Goal: Transaction & Acquisition: Purchase product/service

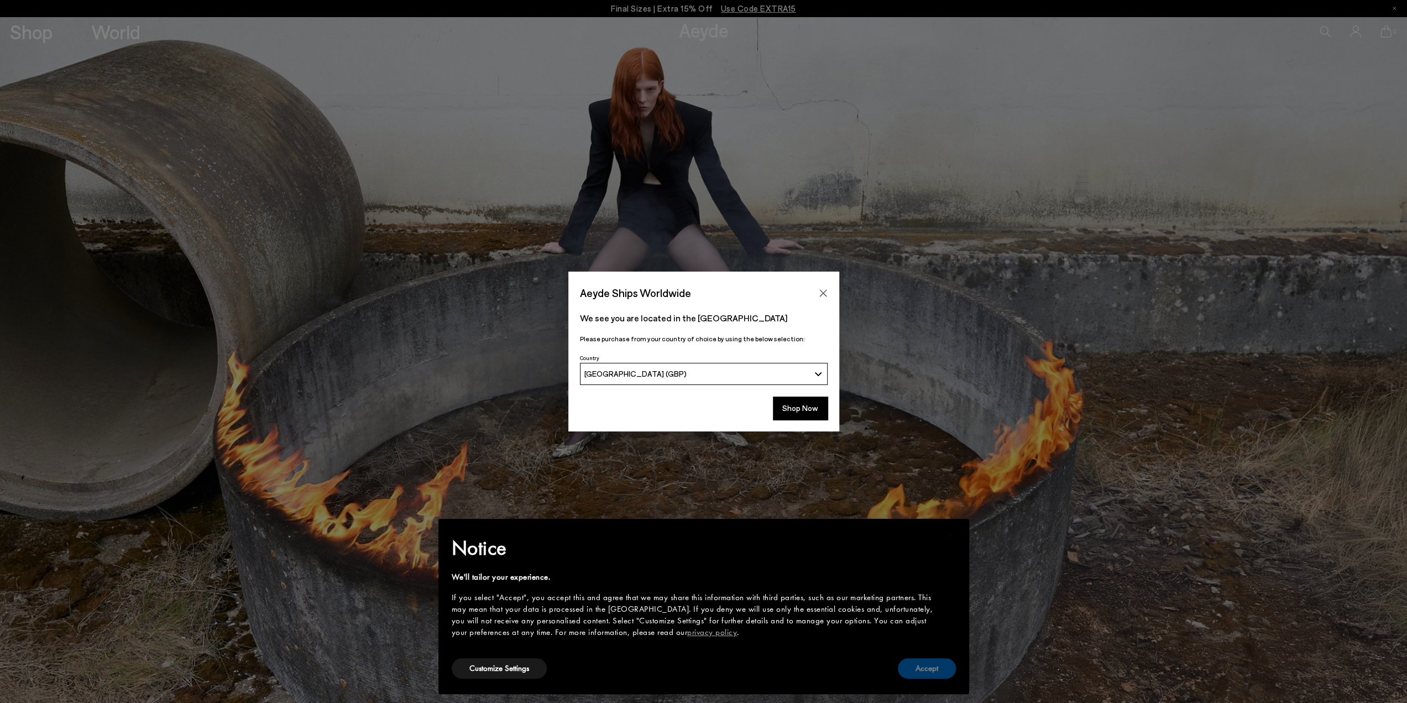
click at [924, 666] on button "Accept" at bounding box center [927, 668] width 58 height 20
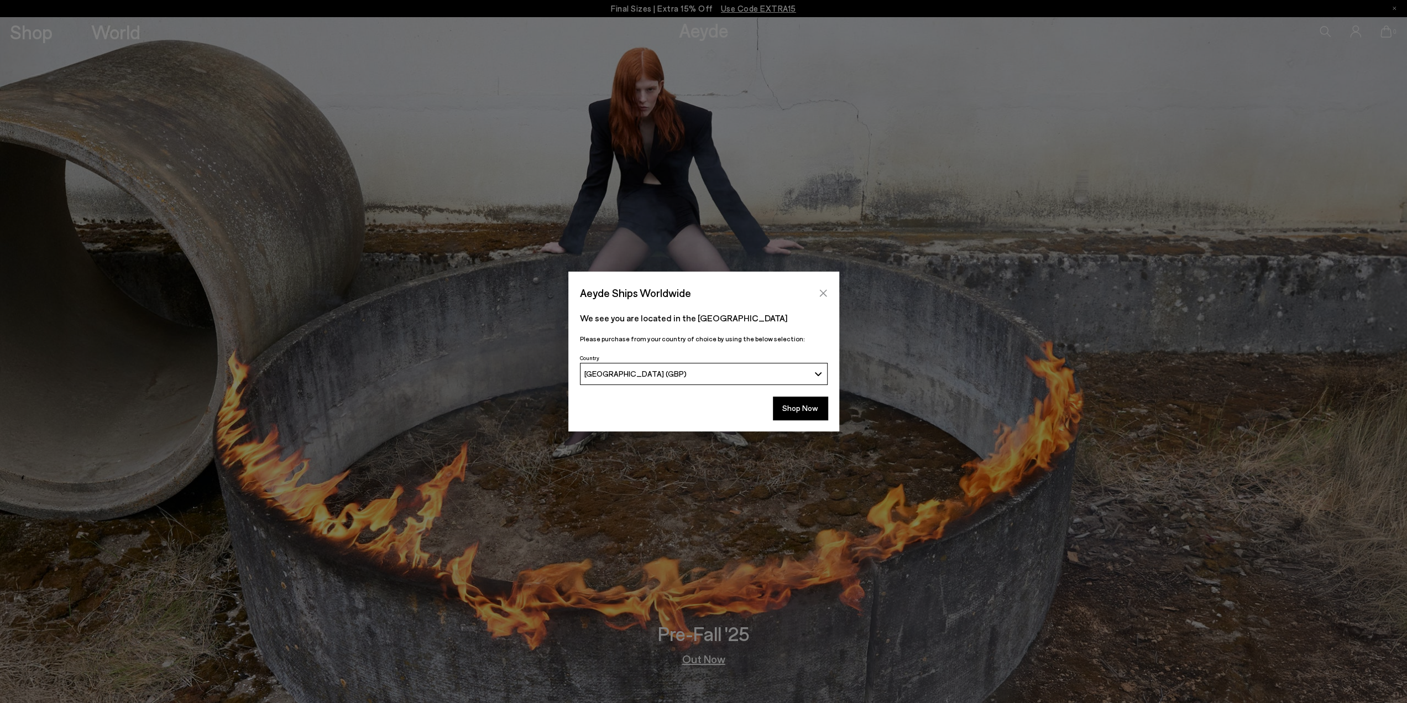
click at [824, 286] on button "Close" at bounding box center [823, 293] width 17 height 17
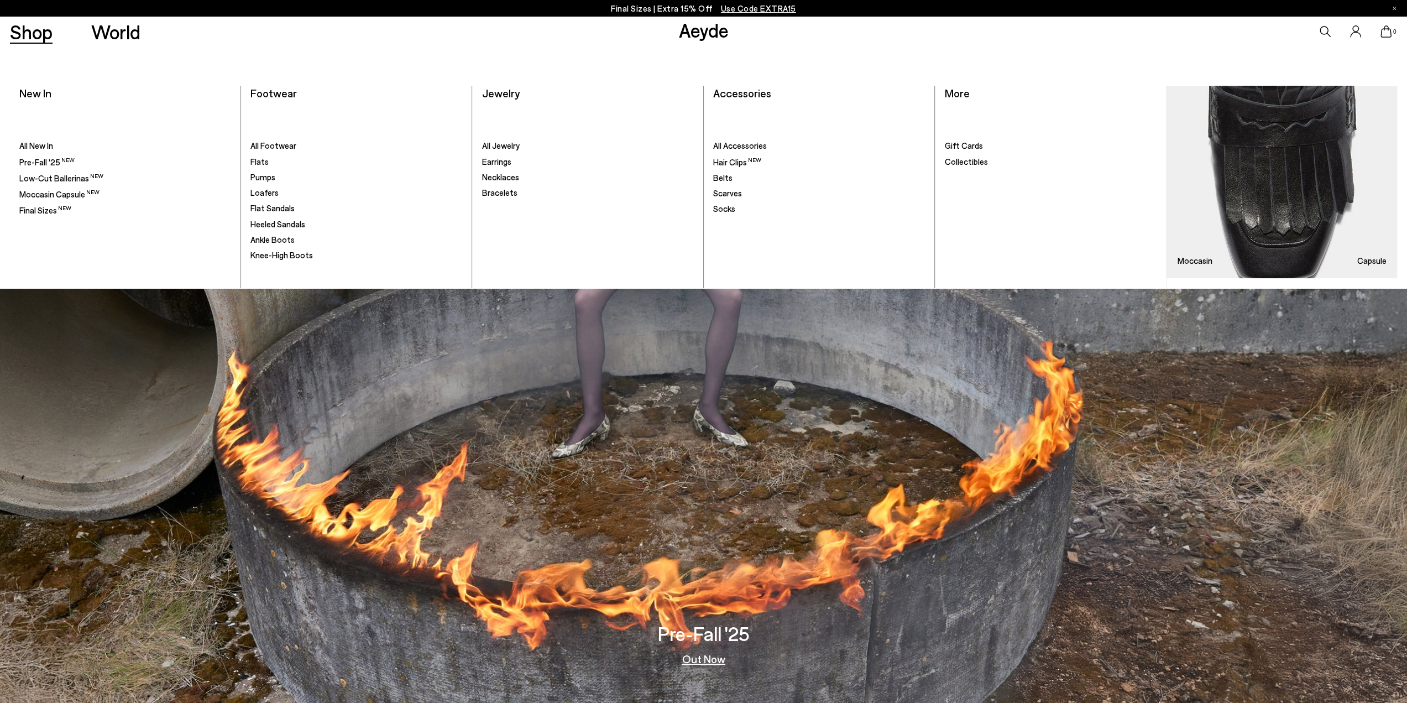
click at [24, 30] on link "Shop" at bounding box center [31, 31] width 43 height 19
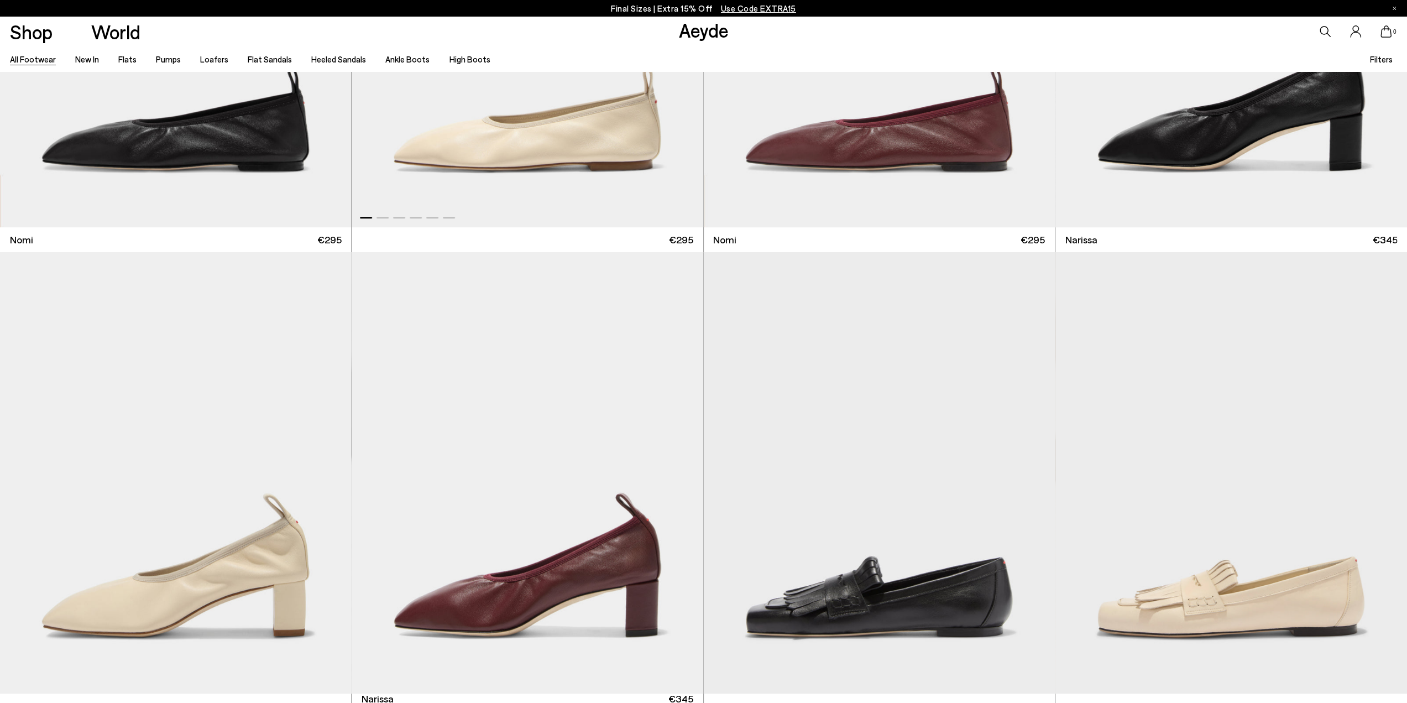
scroll to position [553, 0]
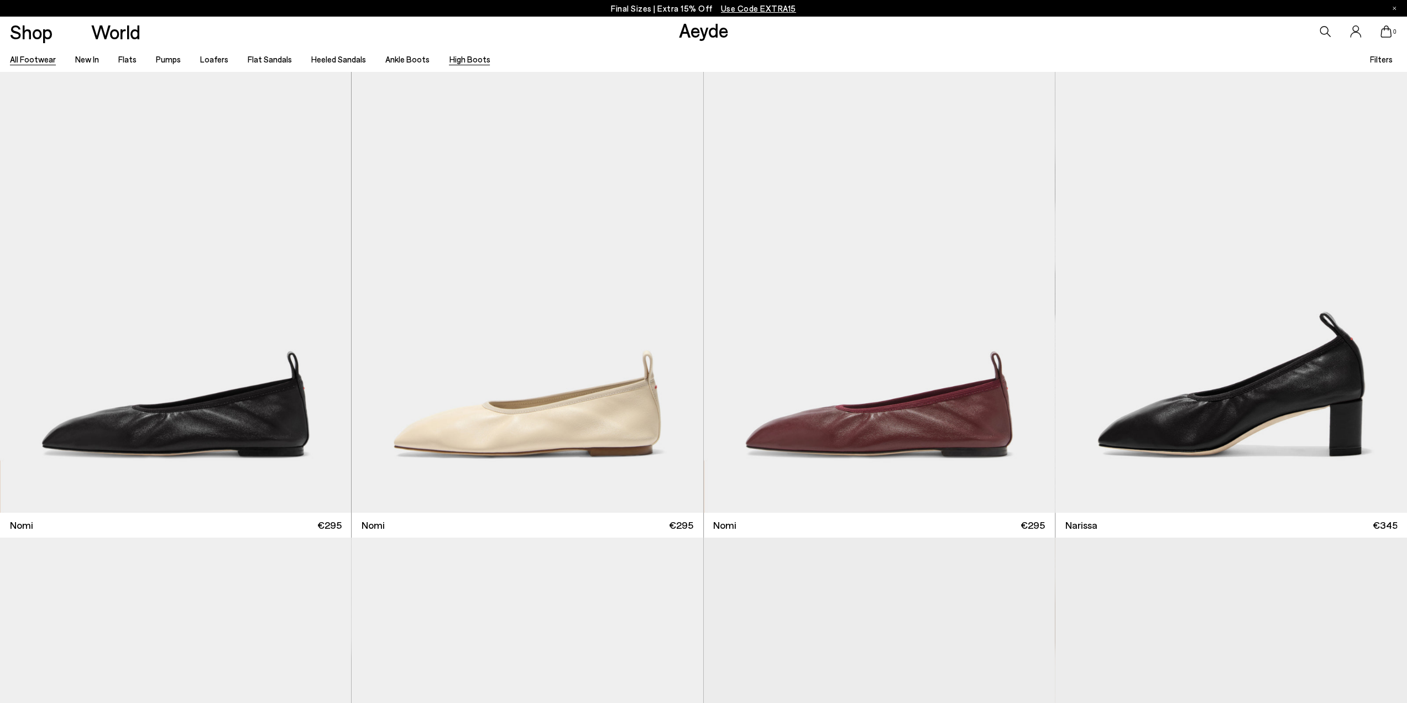
click at [453, 56] on link "High Boots" at bounding box center [469, 59] width 41 height 10
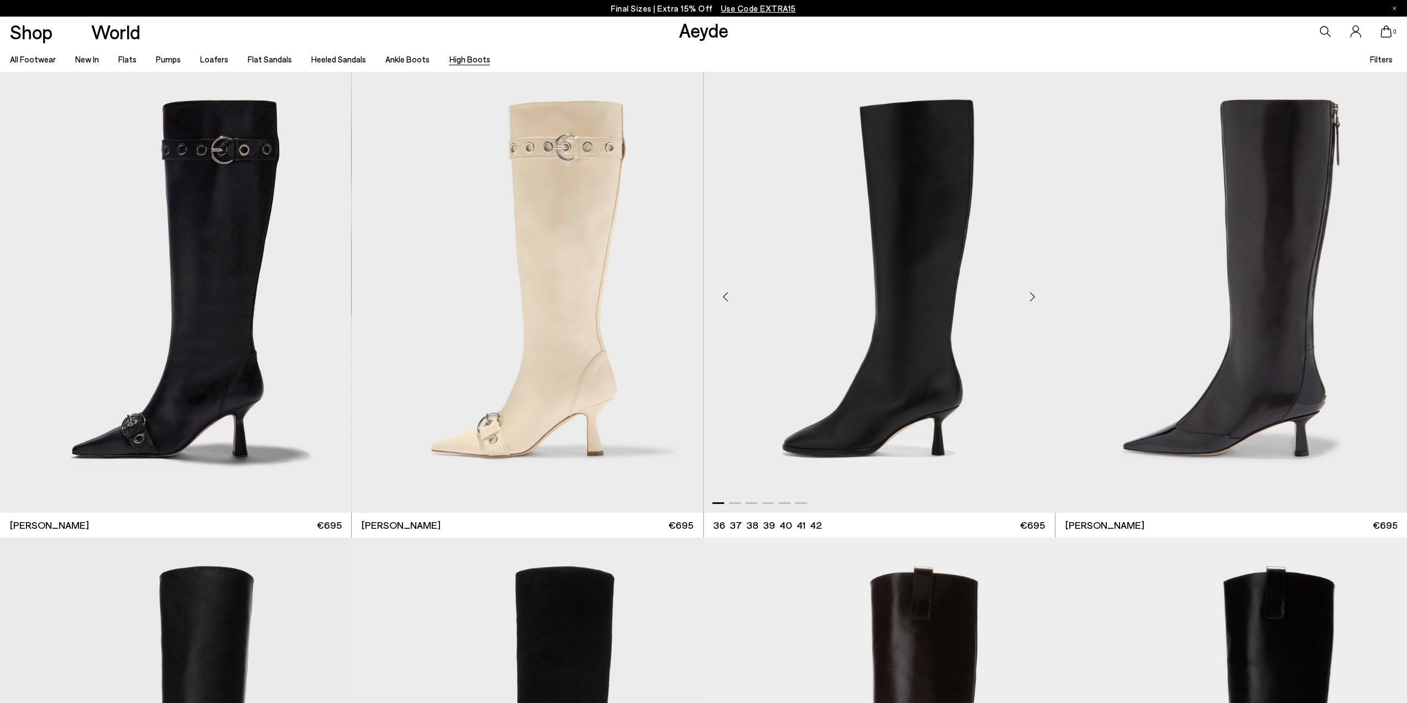
click at [1035, 300] on div "Next slide" at bounding box center [1032, 296] width 33 height 33
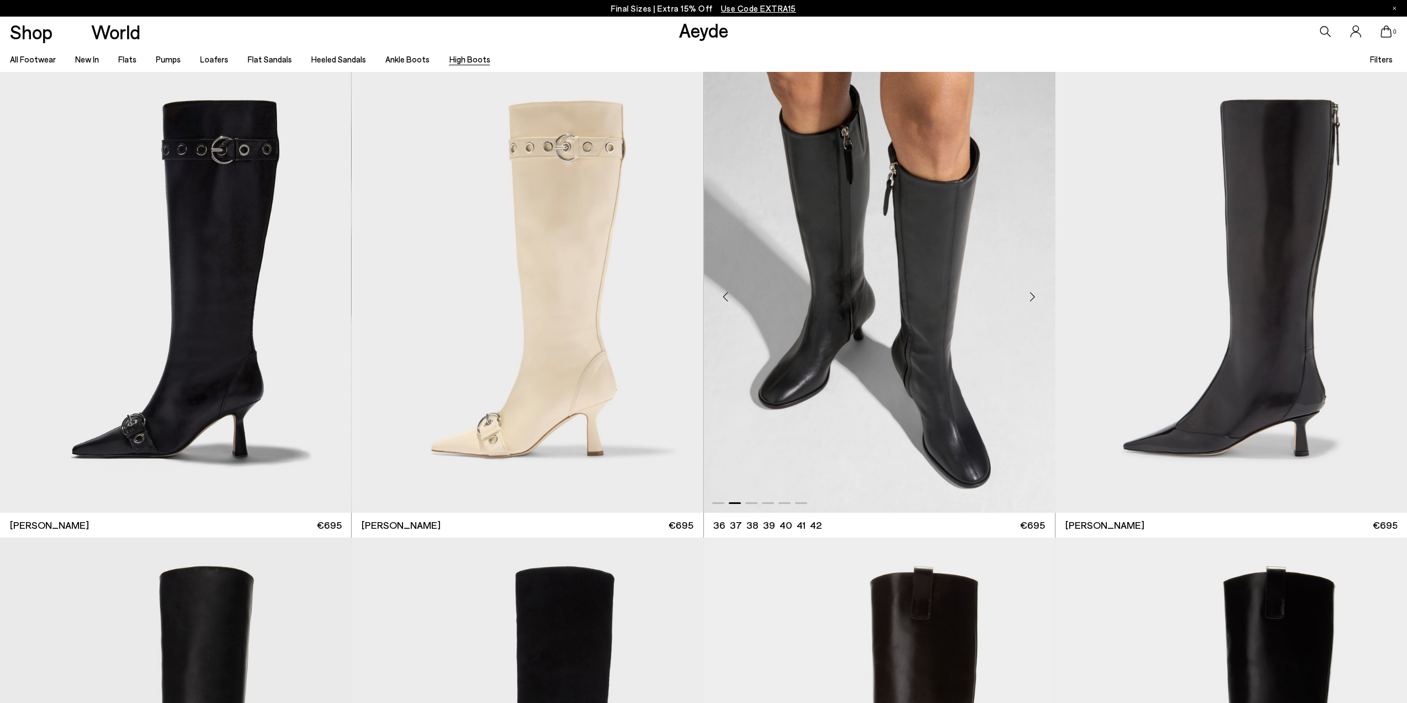
click at [1035, 299] on div "Next slide" at bounding box center [1032, 296] width 33 height 33
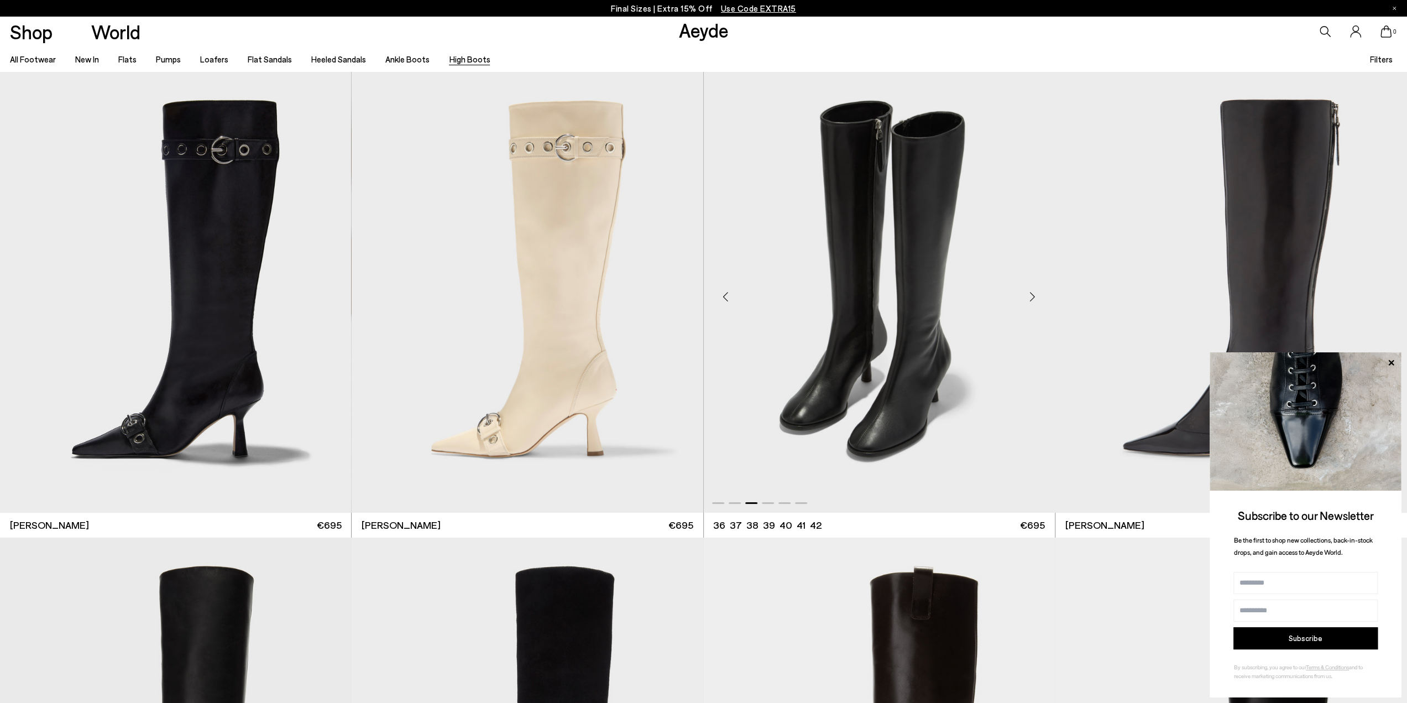
scroll to position [276, 0]
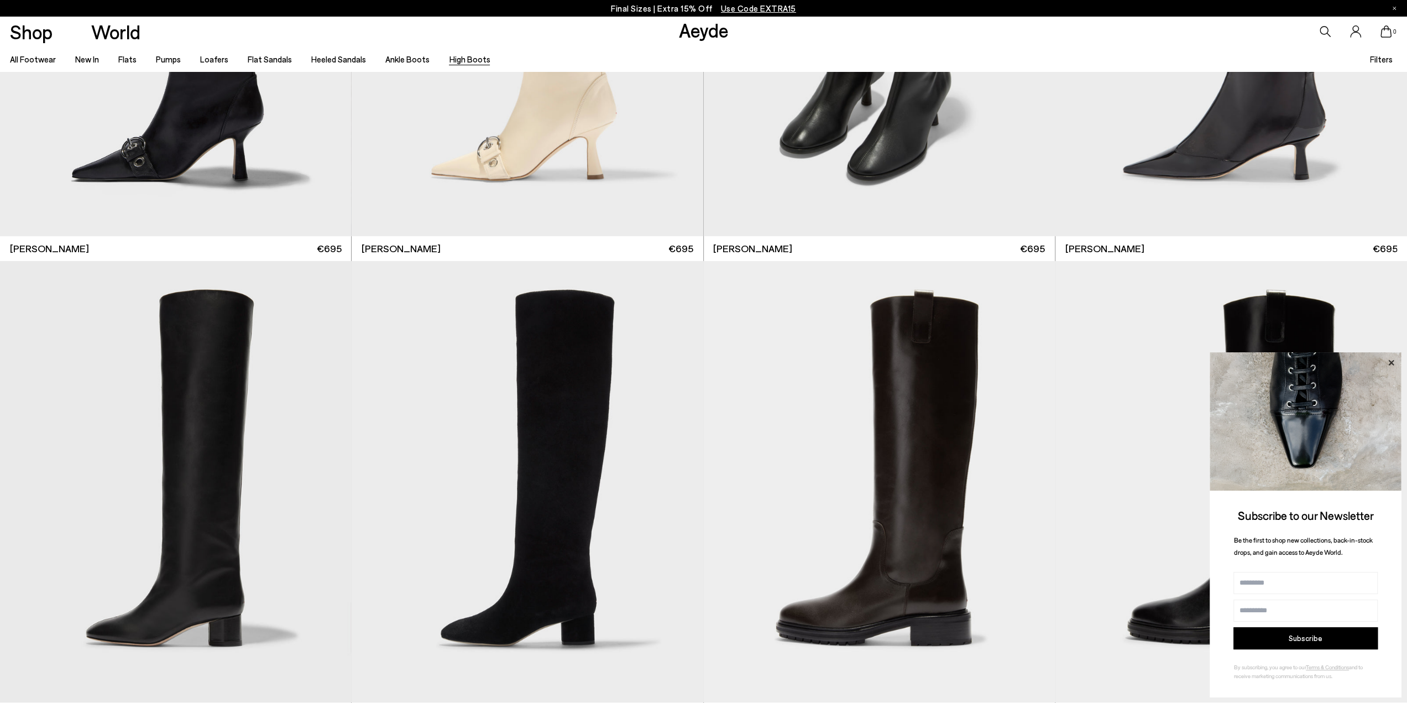
click at [1391, 357] on icon at bounding box center [1391, 363] width 14 height 14
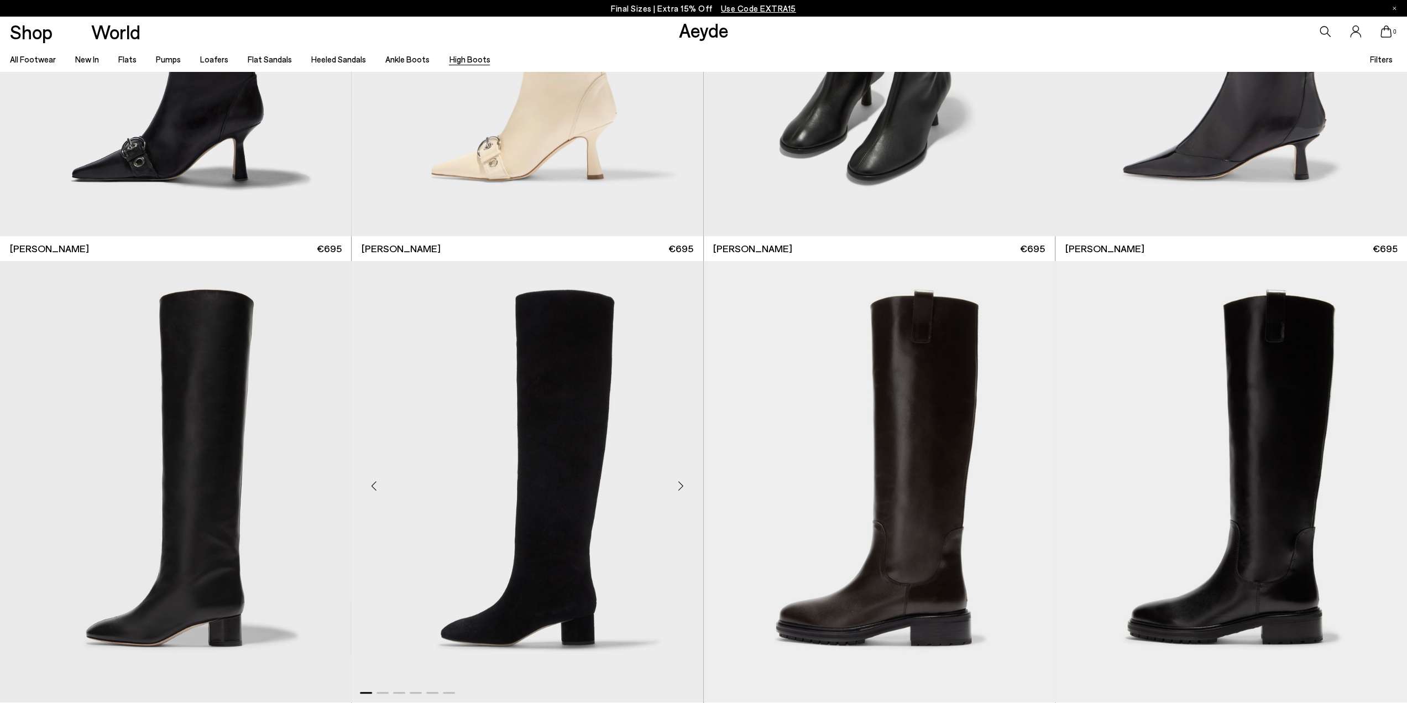
click at [681, 482] on div "Next slide" at bounding box center [681, 485] width 33 height 33
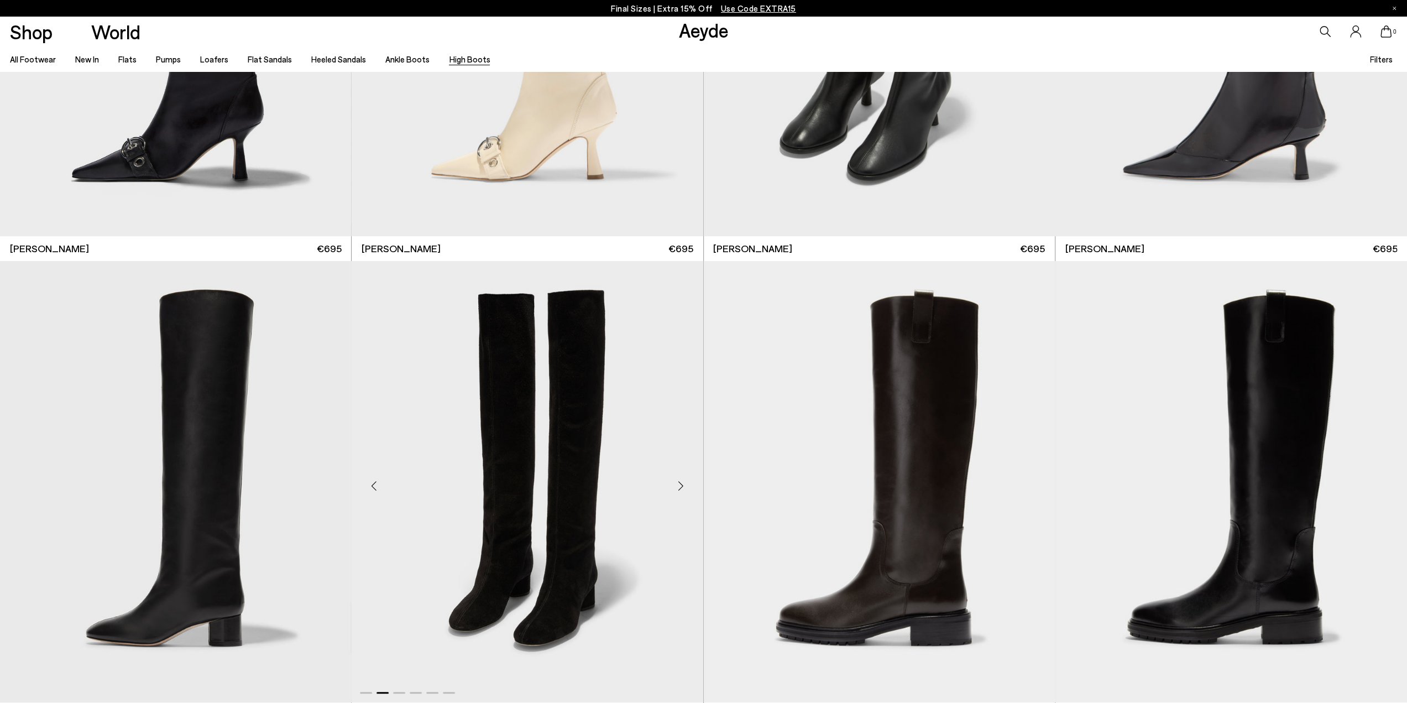
click at [681, 482] on div "Next slide" at bounding box center [681, 485] width 33 height 33
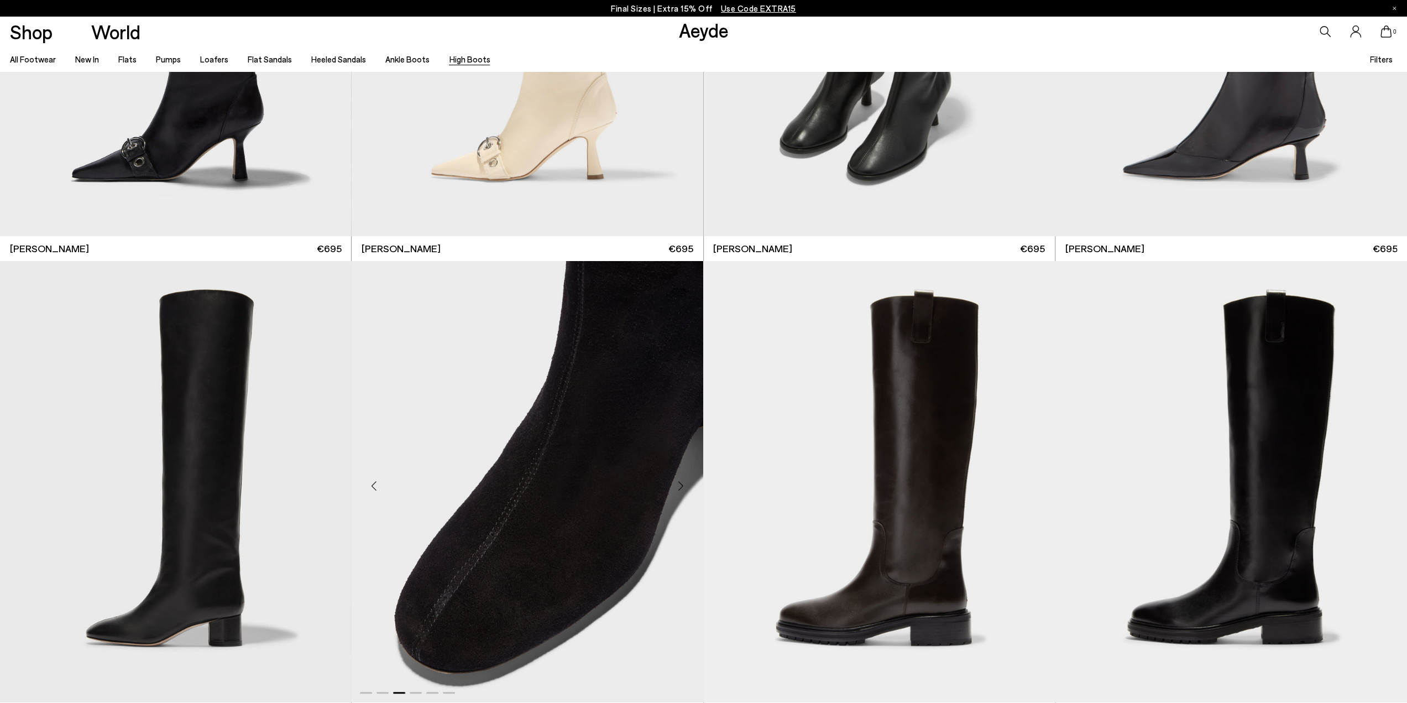
click at [681, 482] on div "Next slide" at bounding box center [681, 485] width 33 height 33
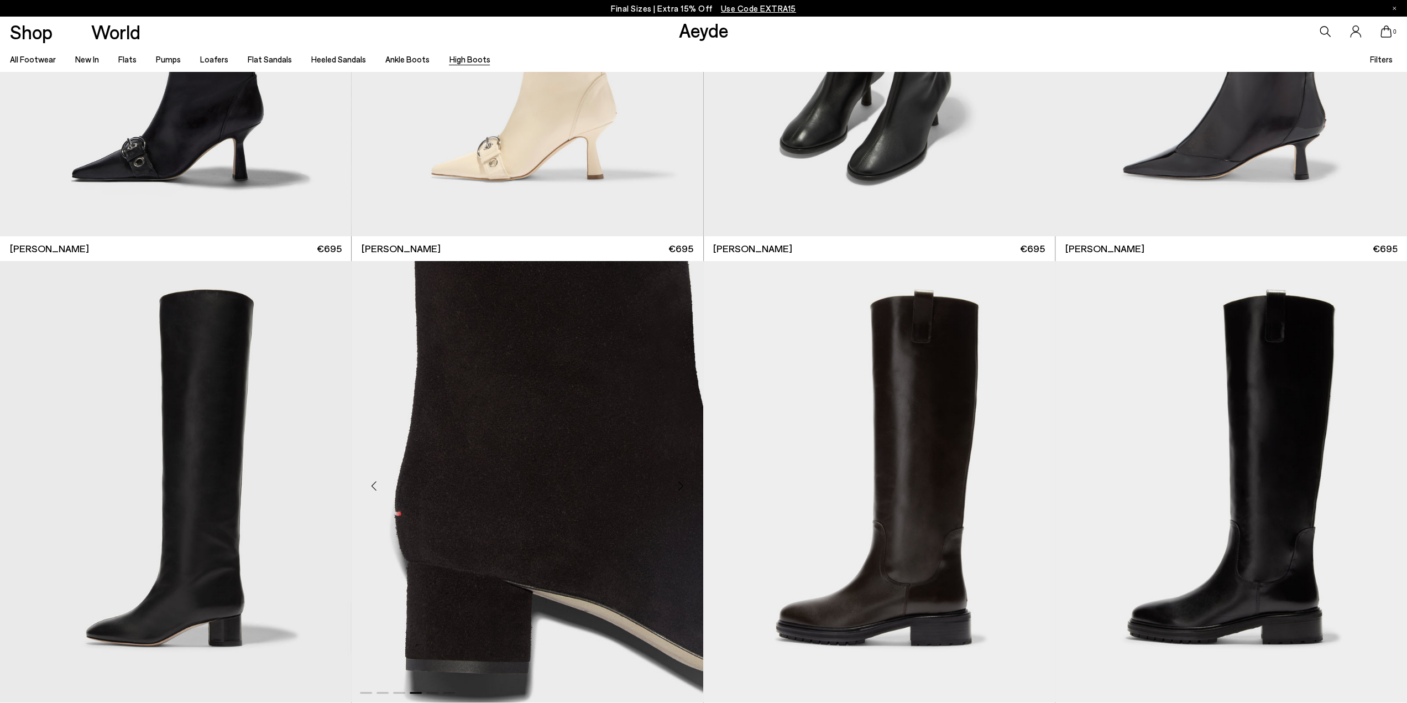
click at [681, 482] on div "Next slide" at bounding box center [681, 485] width 33 height 33
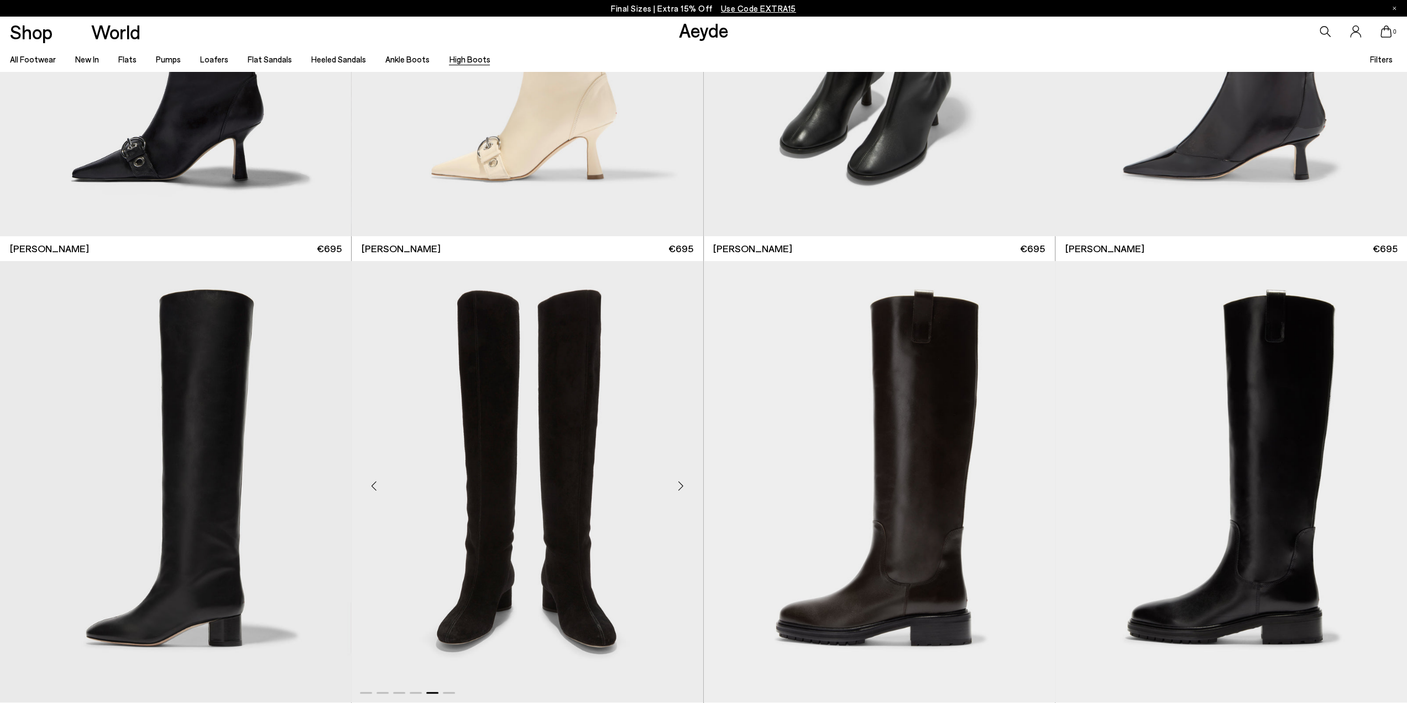
click at [681, 482] on div "Next slide" at bounding box center [681, 485] width 33 height 33
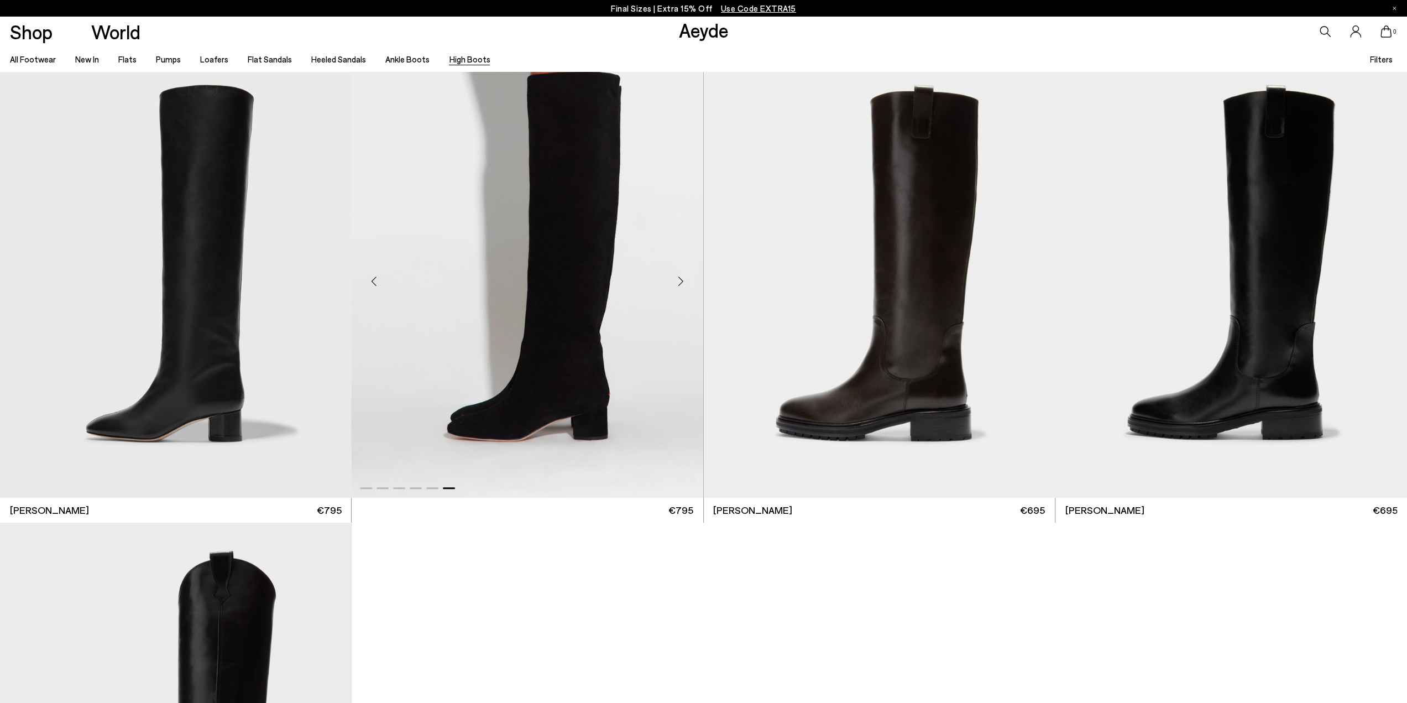
scroll to position [442, 0]
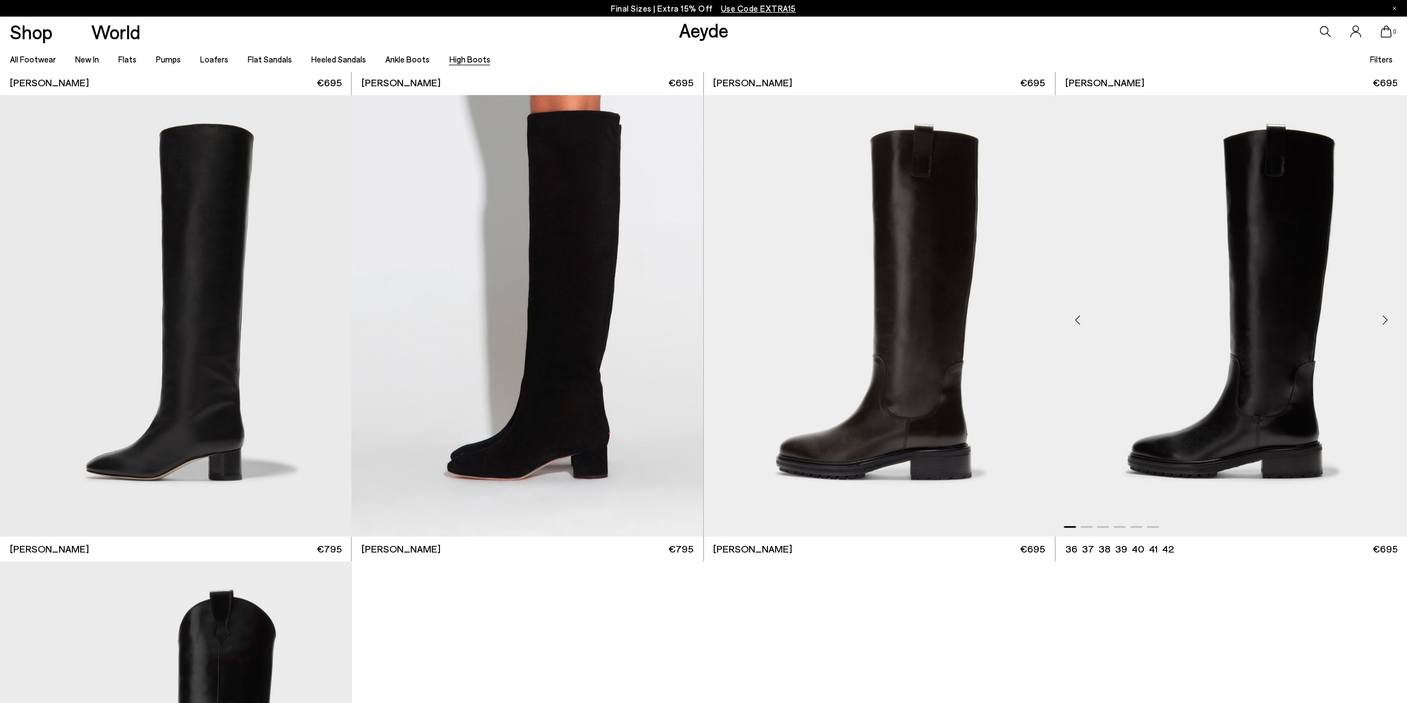
click at [1382, 322] on div "Next slide" at bounding box center [1385, 320] width 33 height 33
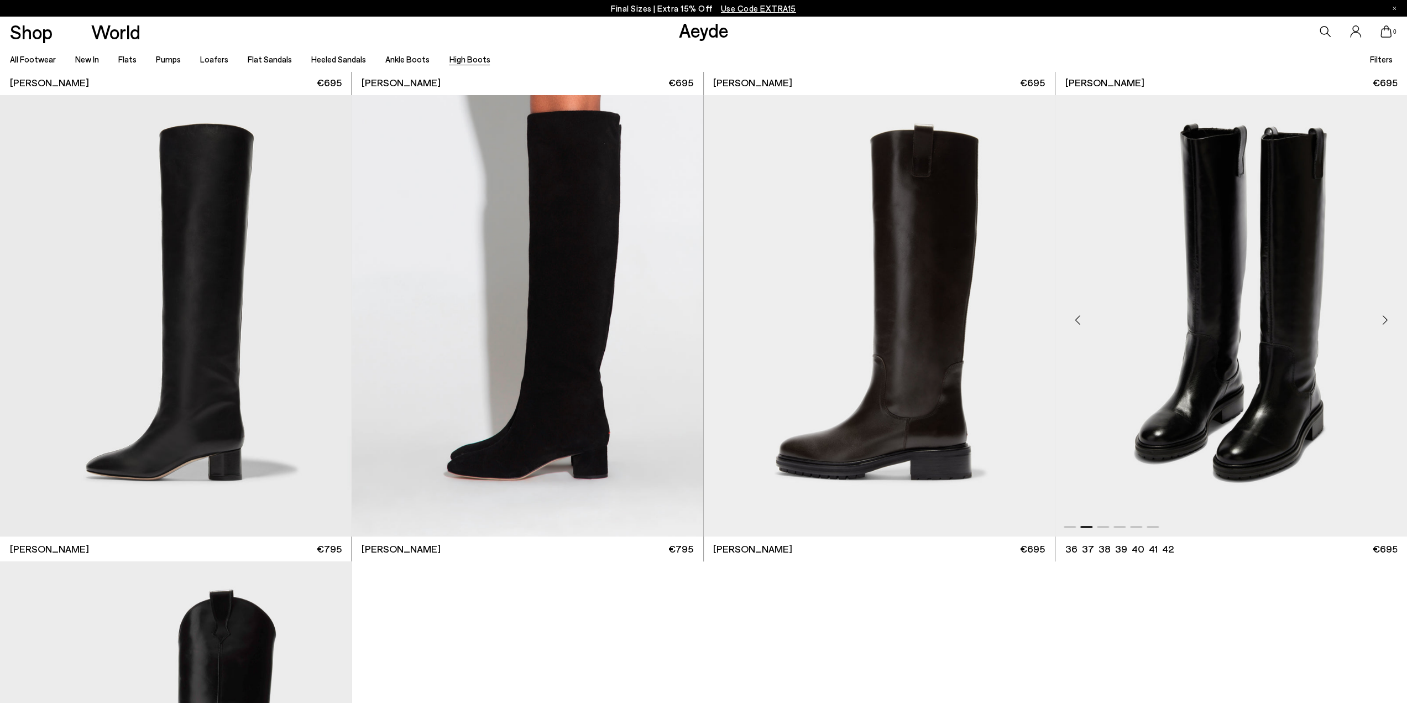
click at [1382, 322] on div "Next slide" at bounding box center [1385, 320] width 33 height 33
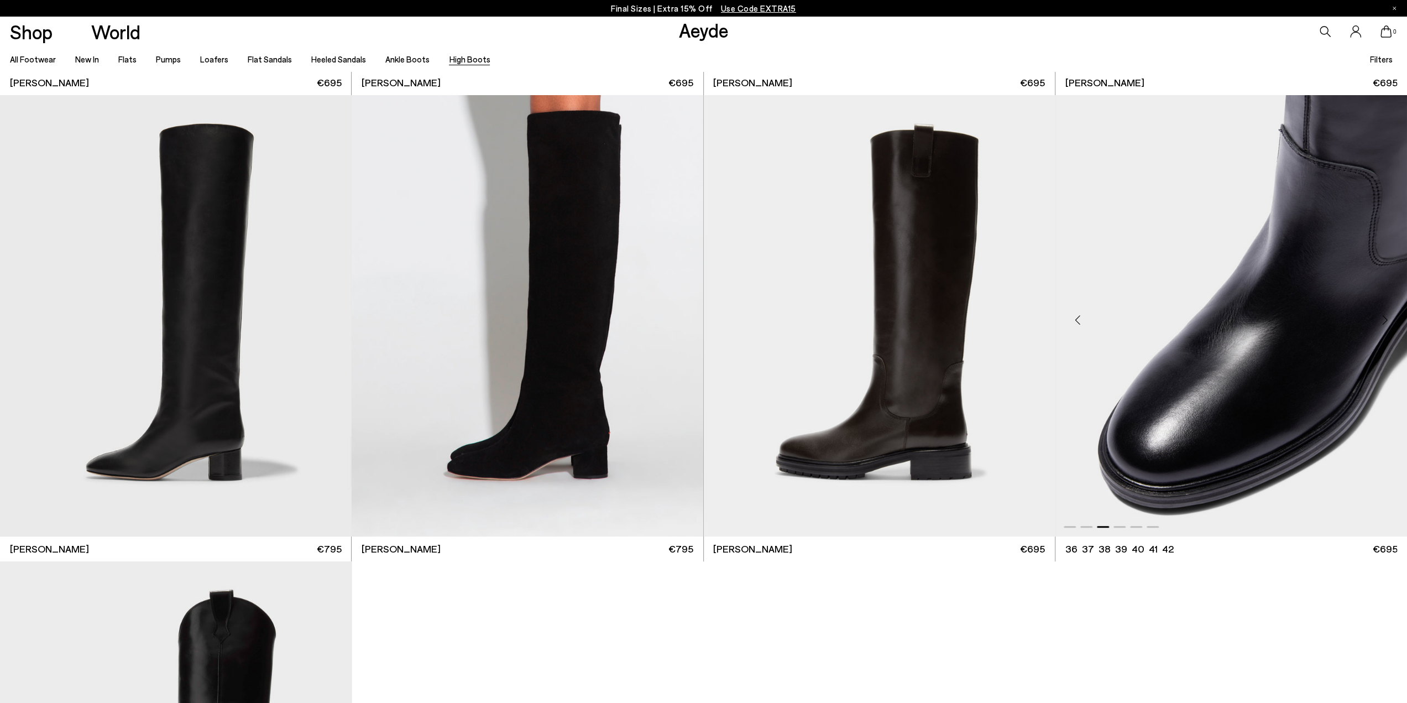
click at [1382, 322] on div "Next slide" at bounding box center [1385, 320] width 33 height 33
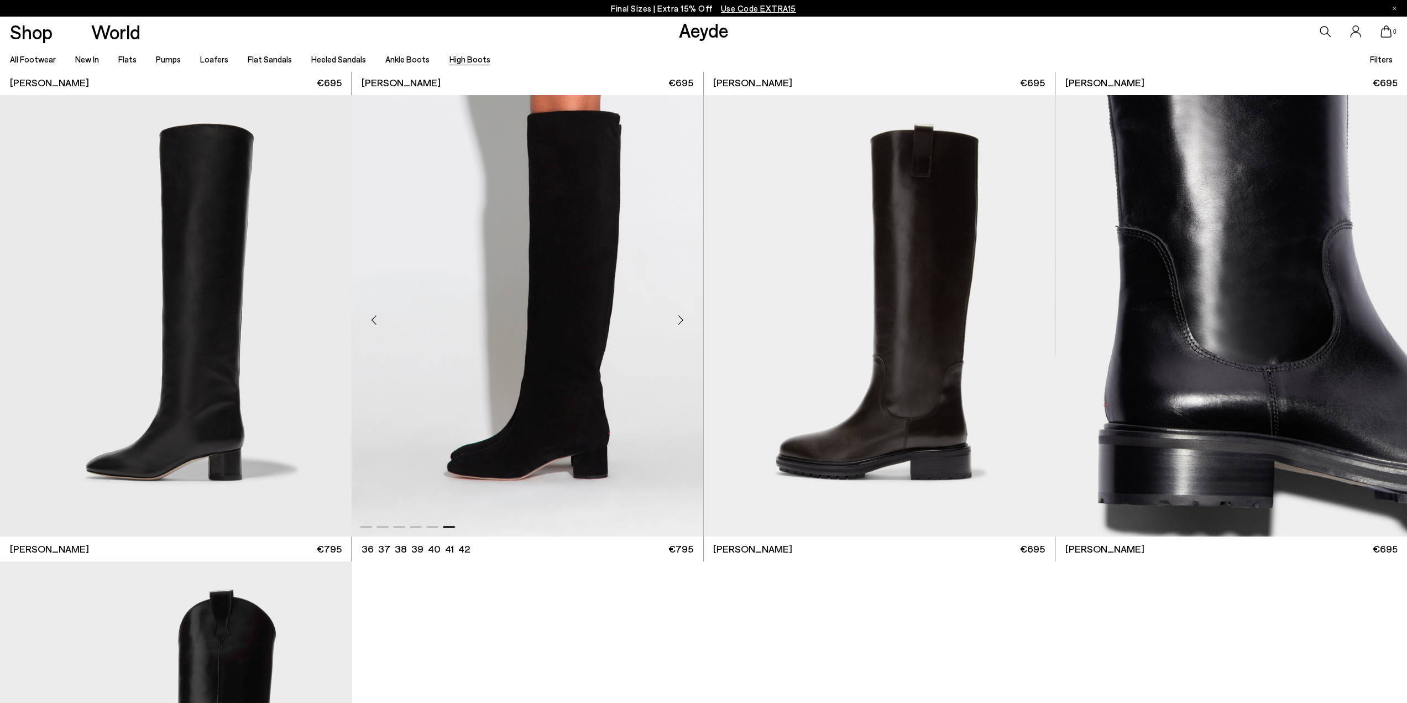
click at [678, 318] on div "Next slide" at bounding box center [681, 320] width 33 height 33
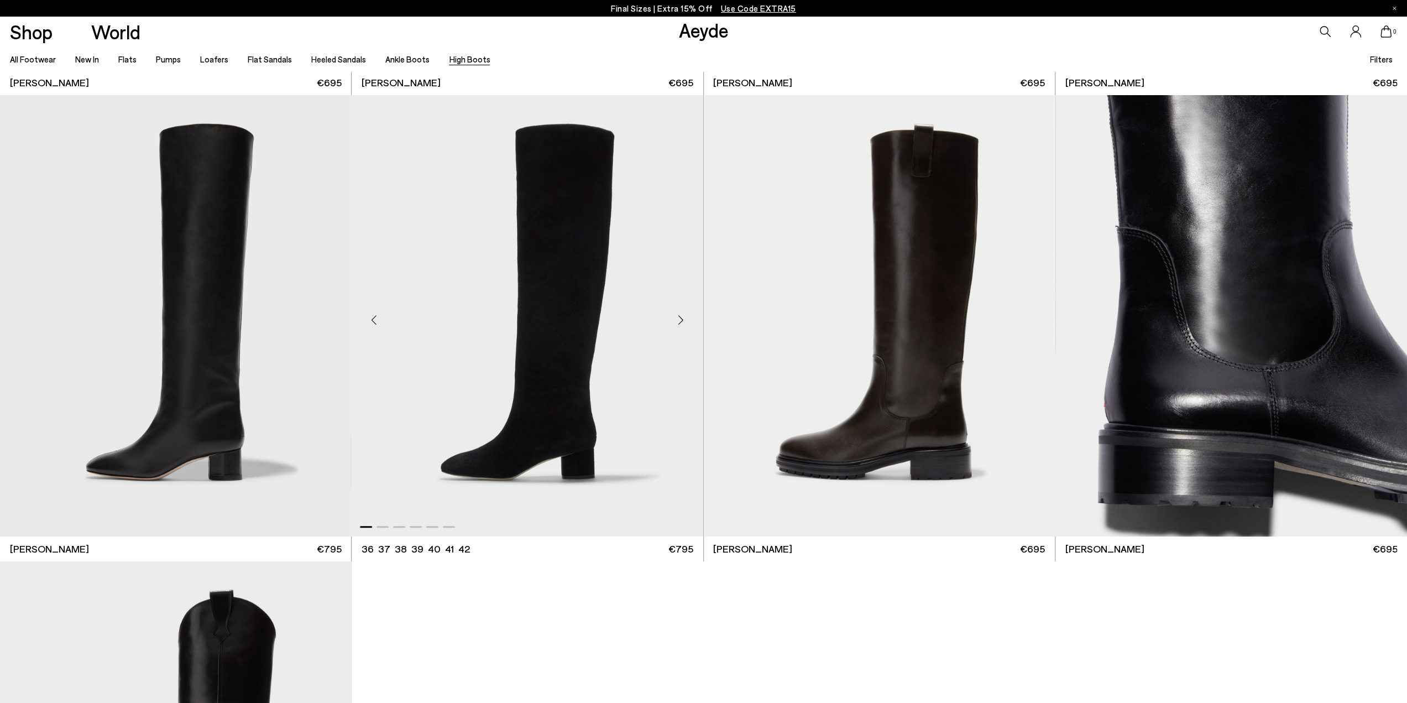
click at [678, 318] on div "Next slide" at bounding box center [681, 320] width 33 height 33
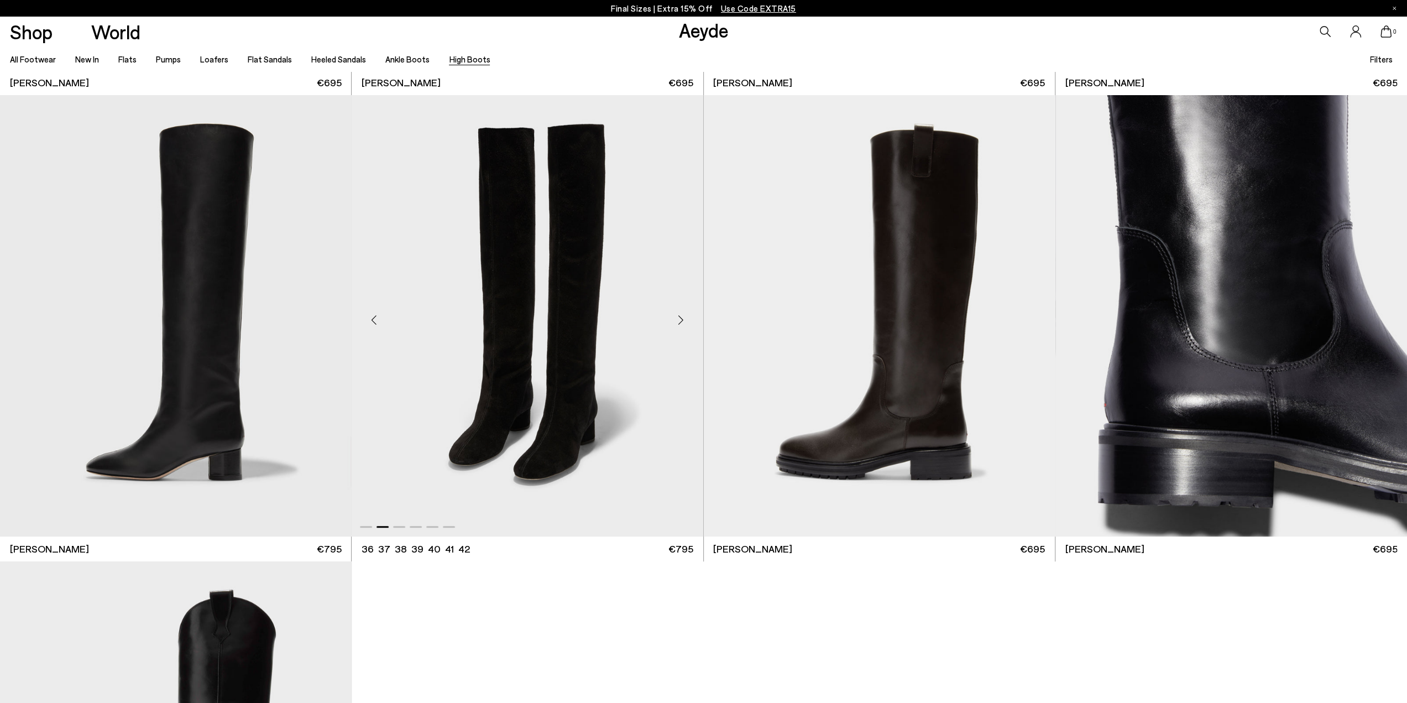
click at [678, 318] on div "Next slide" at bounding box center [681, 320] width 33 height 33
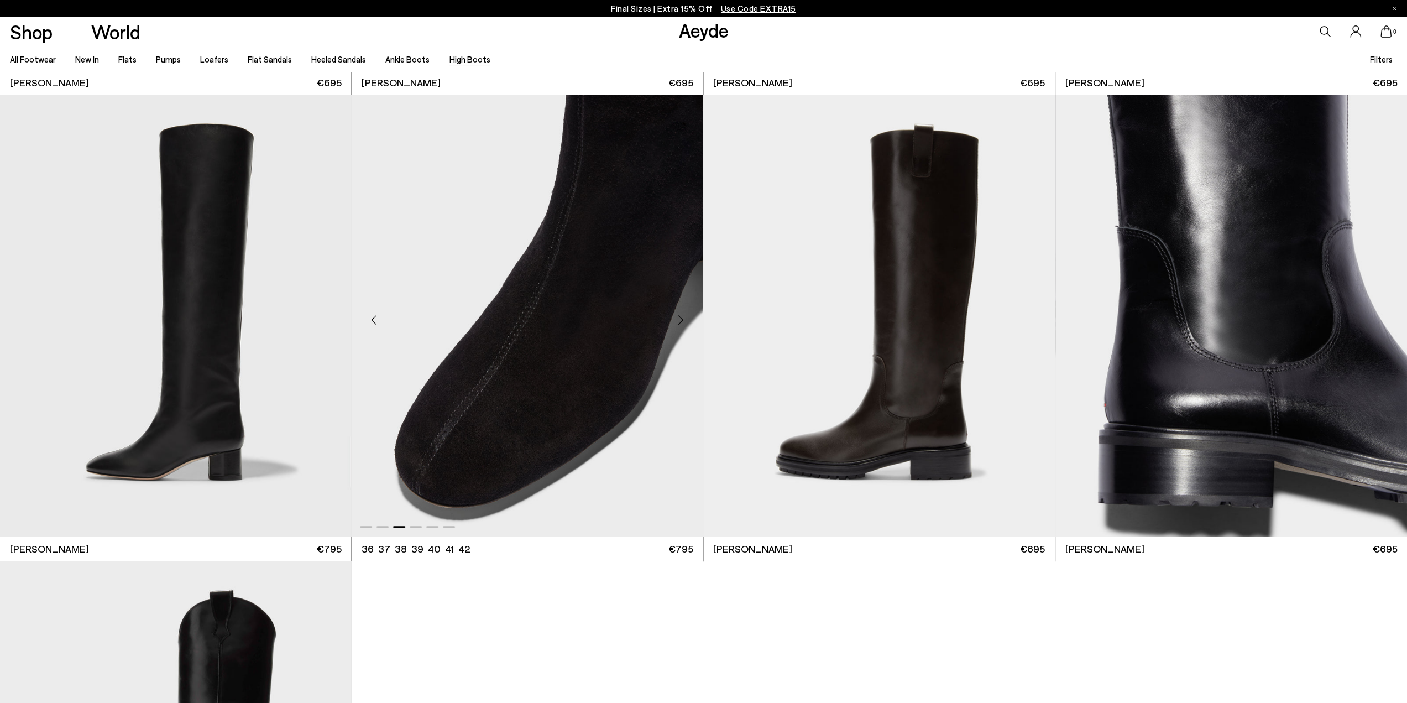
click at [678, 318] on div "Next slide" at bounding box center [681, 320] width 33 height 33
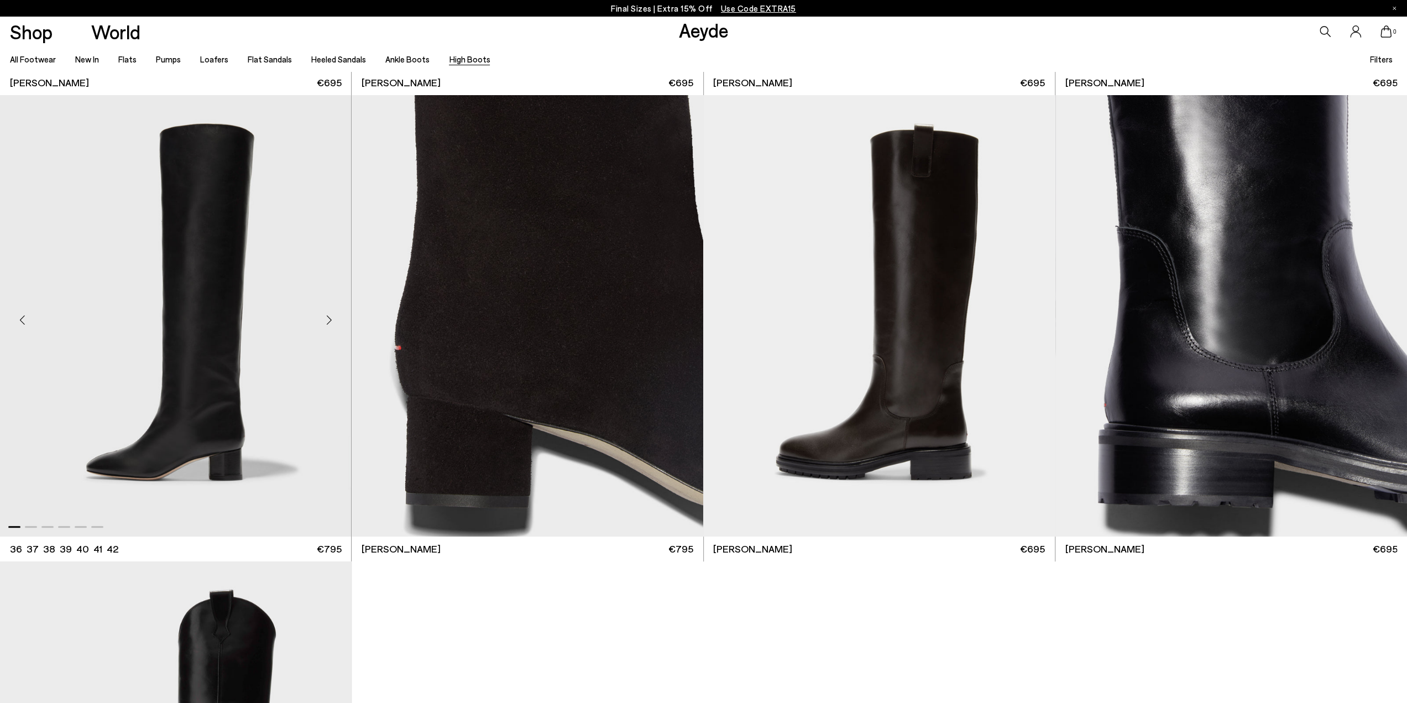
click at [330, 317] on div "Next slide" at bounding box center [328, 320] width 33 height 33
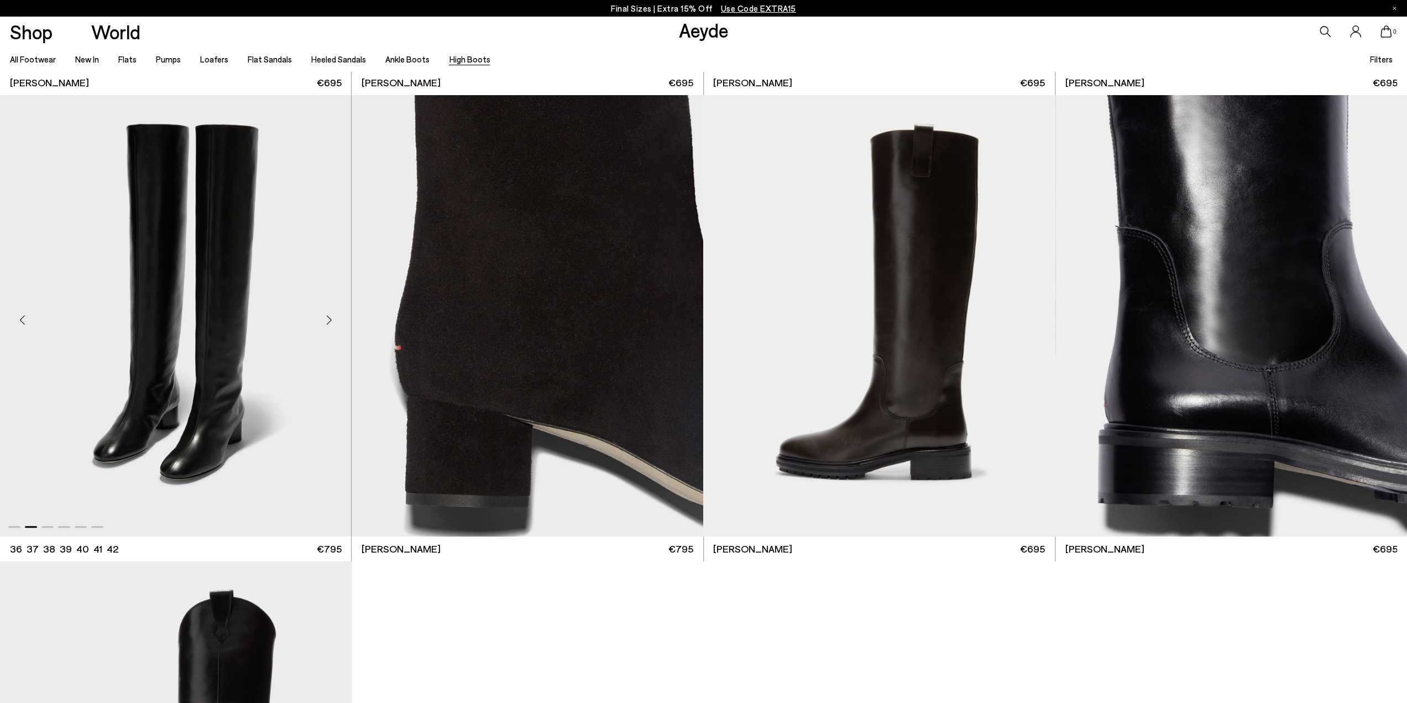
click at [330, 317] on div "Next slide" at bounding box center [328, 320] width 33 height 33
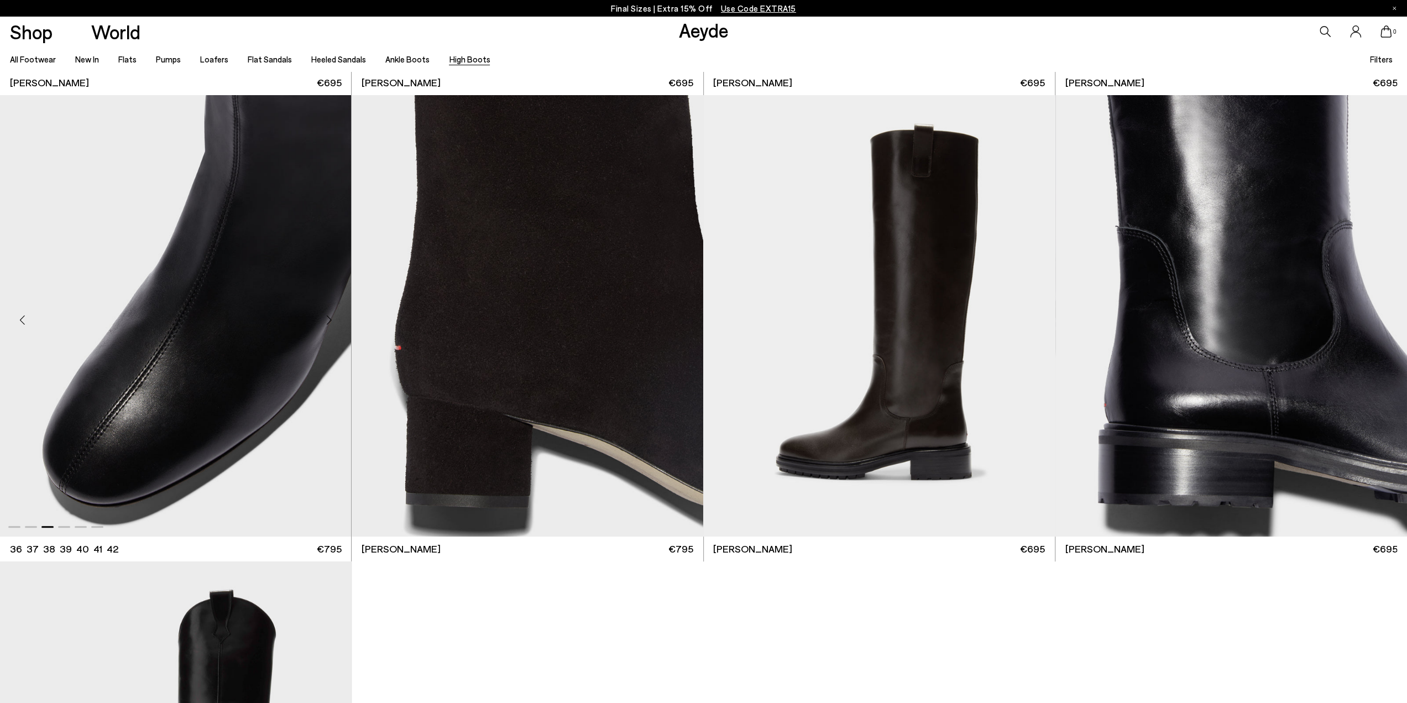
click at [330, 317] on div "Next slide" at bounding box center [328, 320] width 33 height 33
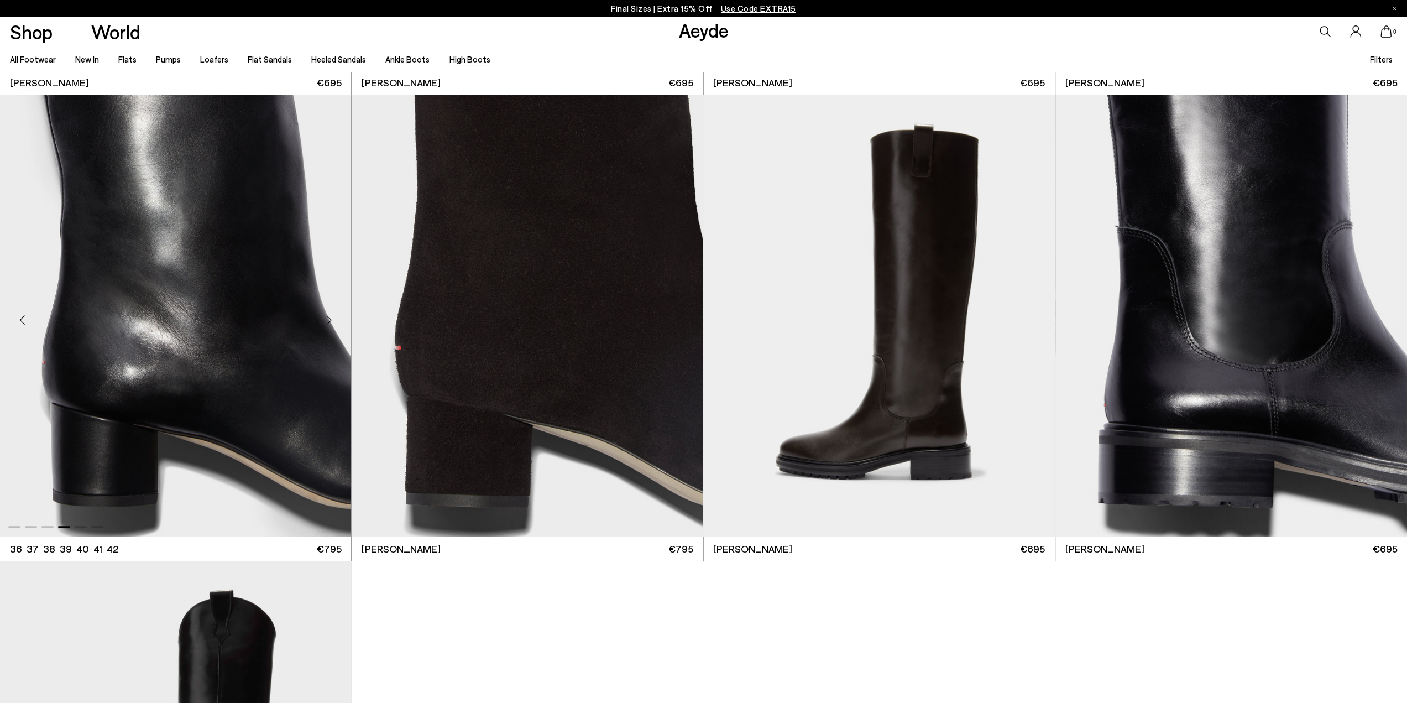
click at [330, 317] on div "Next slide" at bounding box center [328, 320] width 33 height 33
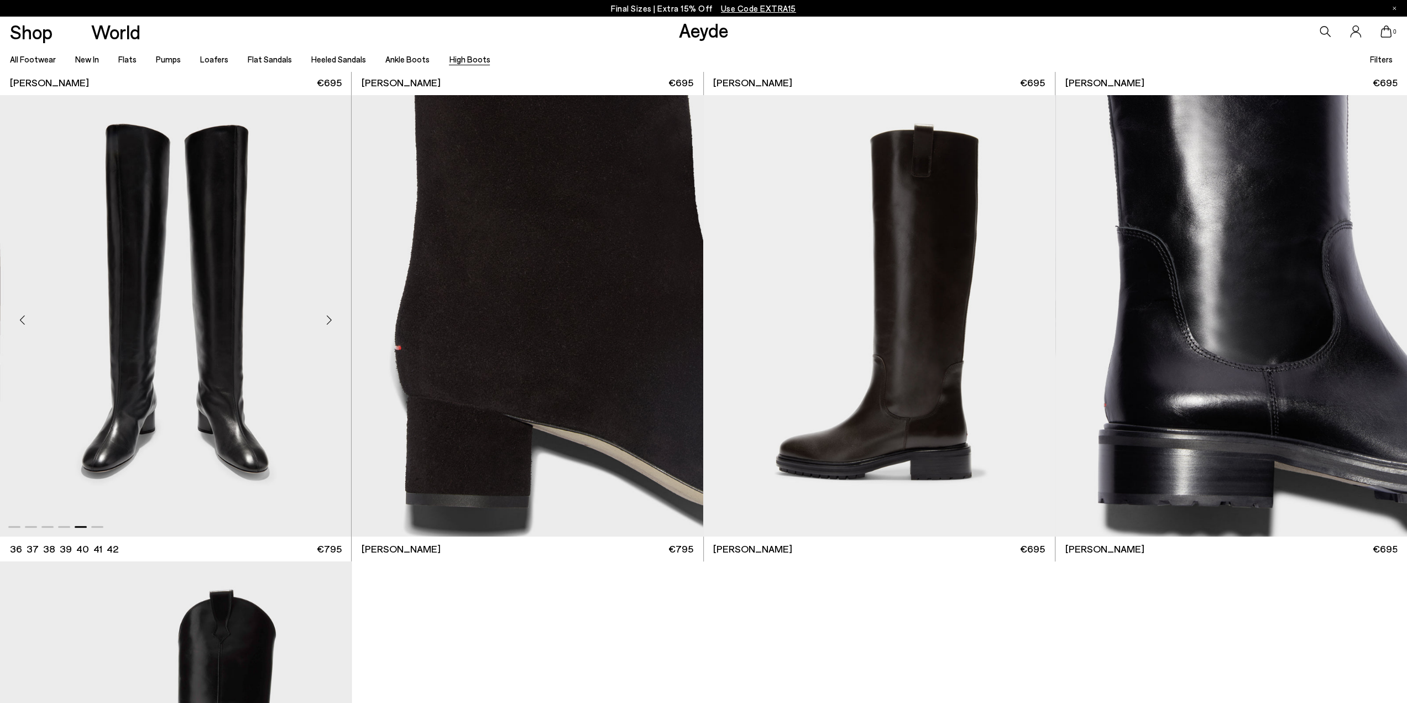
click at [330, 317] on div "Next slide" at bounding box center [328, 320] width 33 height 33
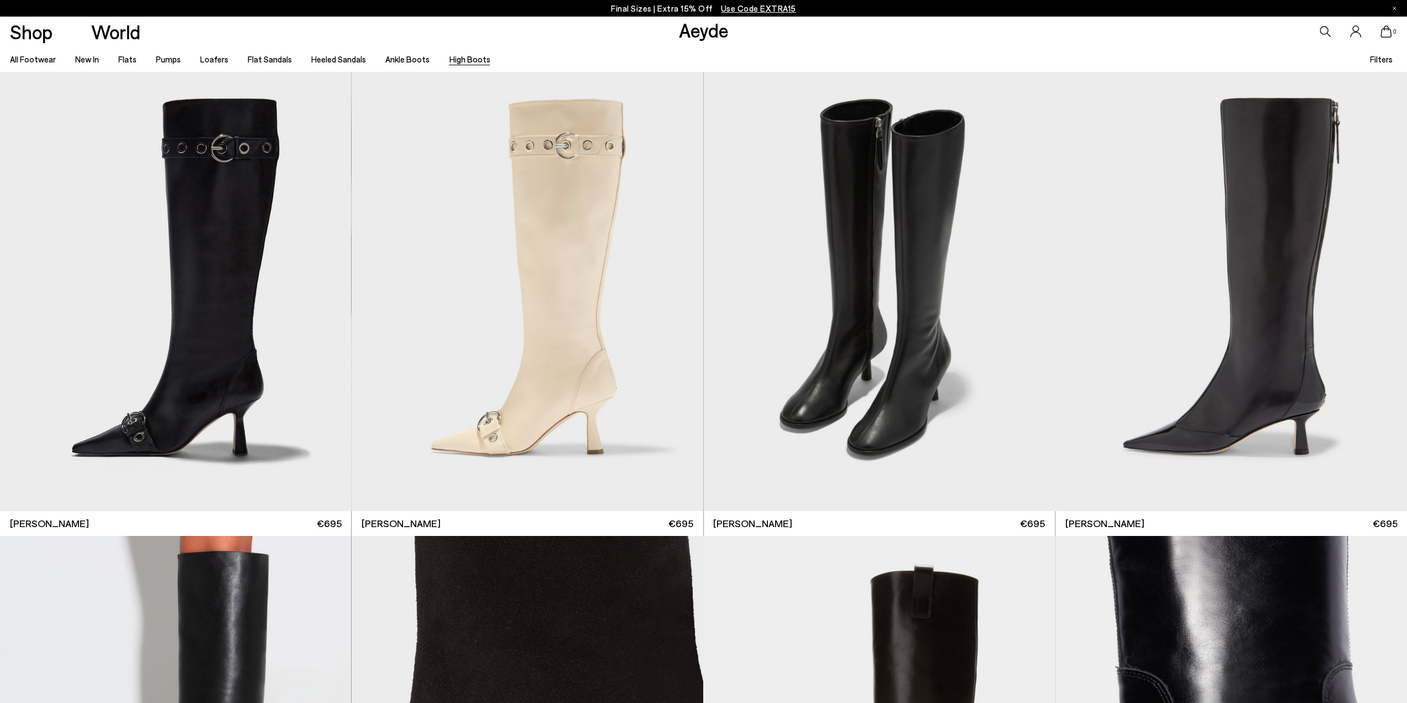
scroll to position [0, 0]
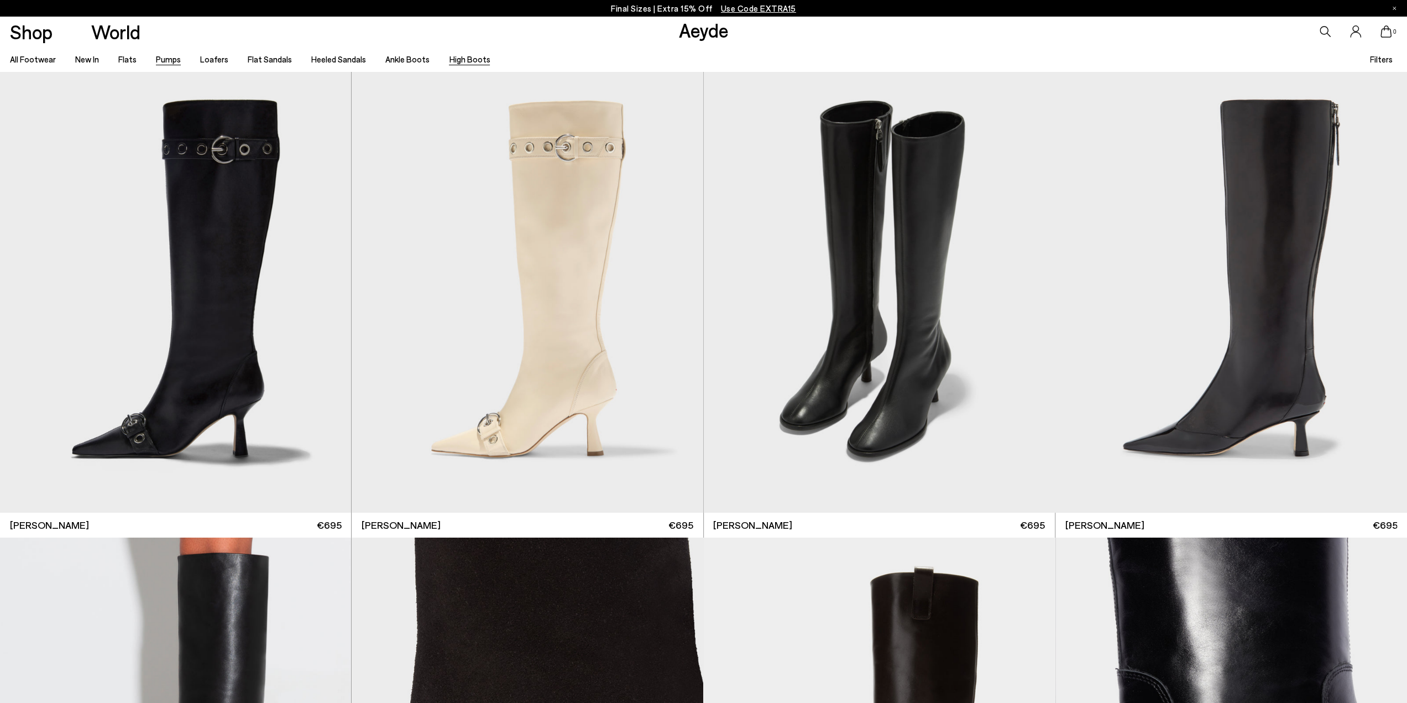
click at [163, 60] on link "Pumps" at bounding box center [168, 59] width 25 height 10
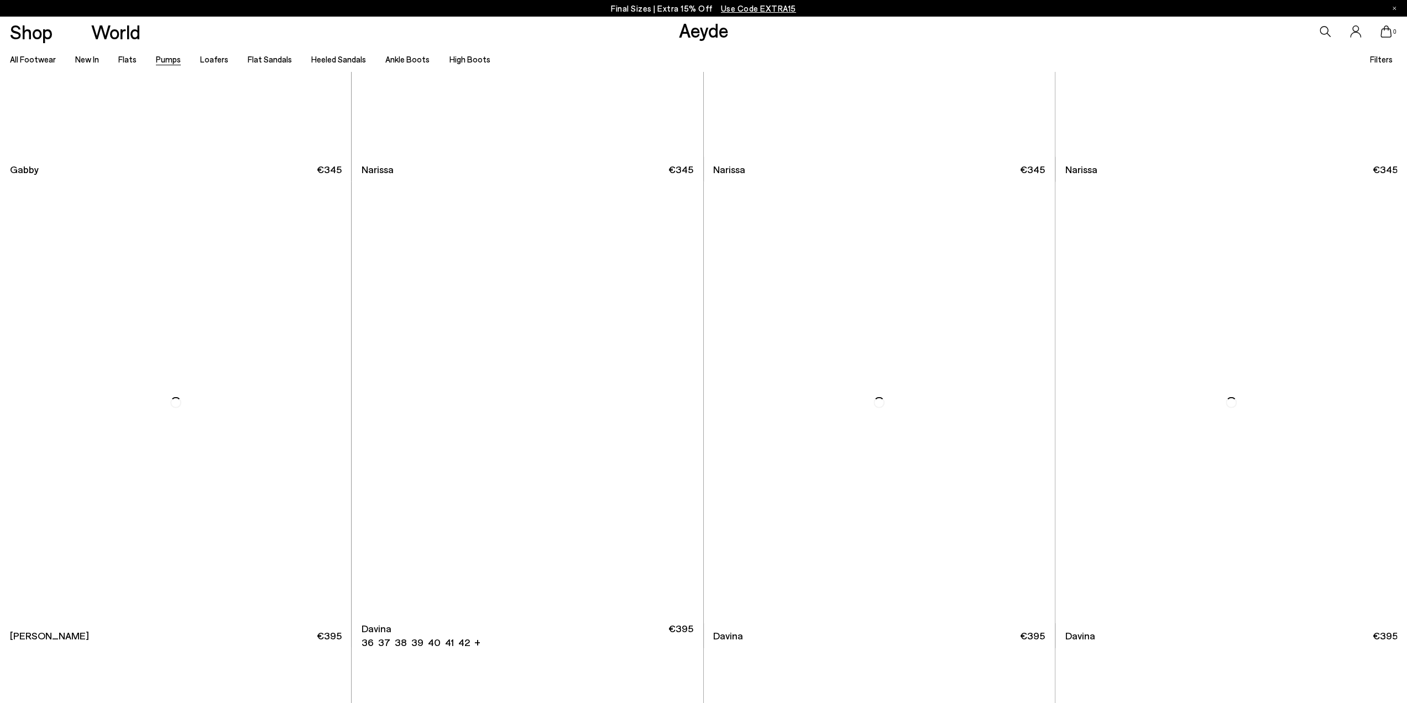
scroll to position [3431, 0]
